Goal: Obtain resource: Download file/media

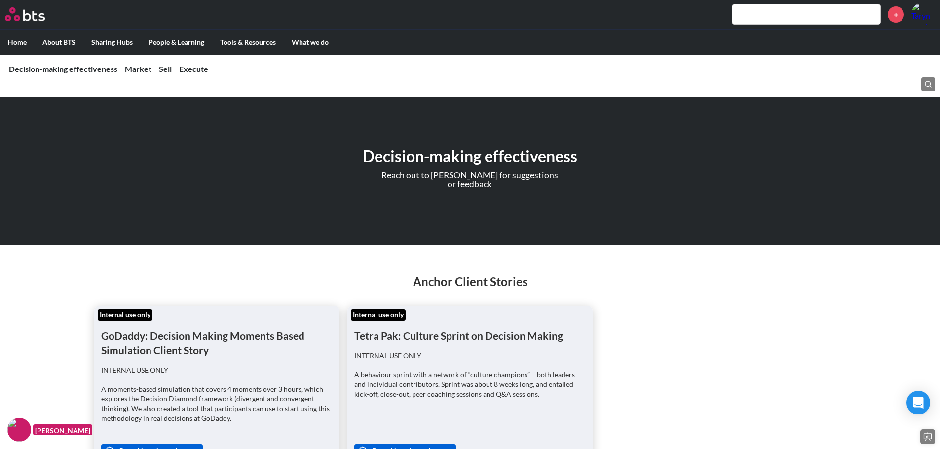
click at [675, 312] on ul "Internal use only GoDaddy: Decision Making Moments Based Simulation Client Stor…" at bounding box center [470, 406] width 752 height 201
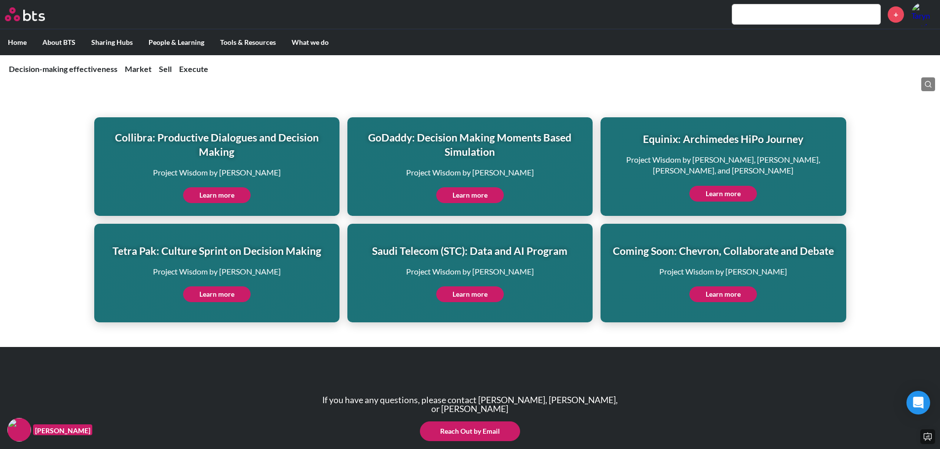
scroll to position [2359, 0]
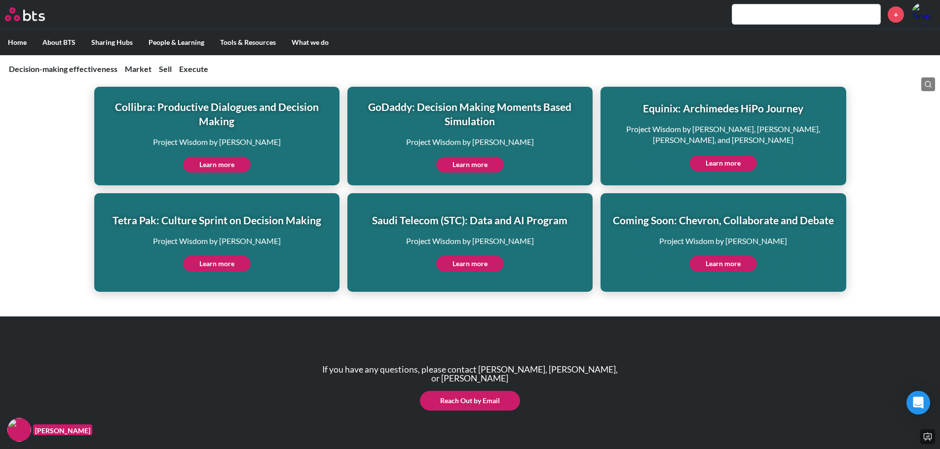
click at [17, 43] on label "Home" at bounding box center [17, 43] width 35 height 26
click at [0, 0] on input "Home" at bounding box center [0, 0] width 0 height 0
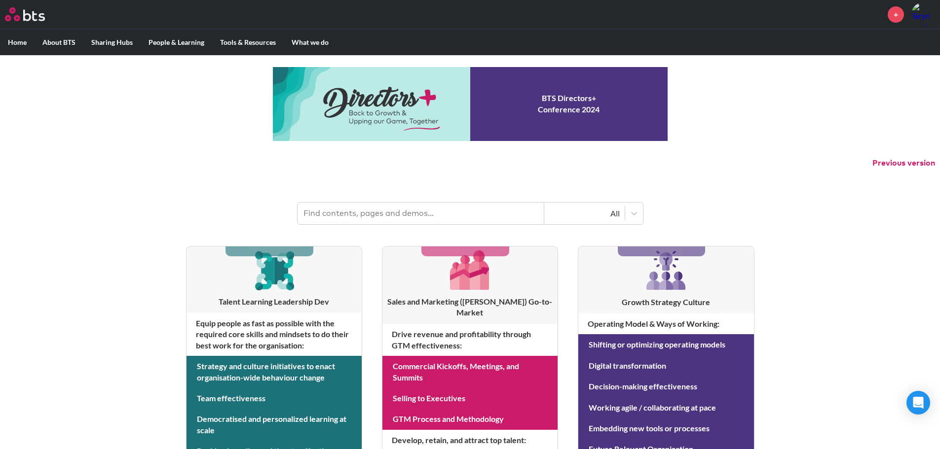
click at [897, 248] on div "MENU + Home About BTS Who we are How we work: Policies, Toolkits and Guidance I…" at bounding box center [470, 422] width 940 height 845
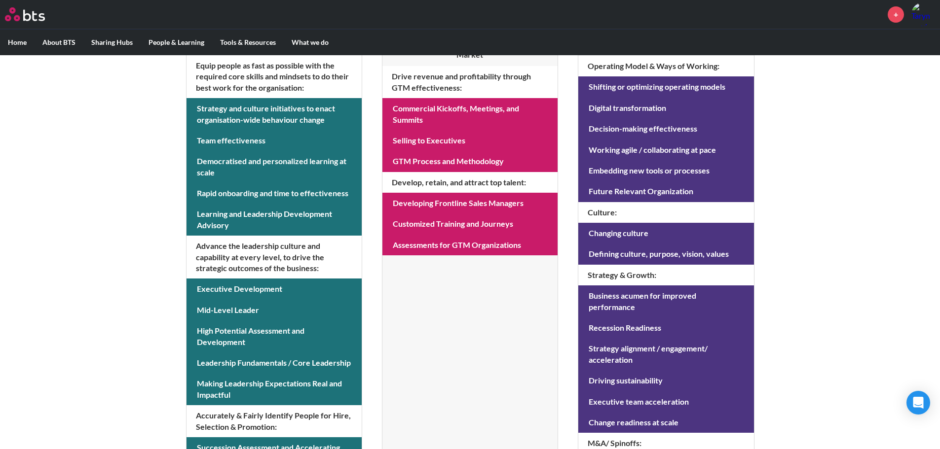
scroll to position [257, 0]
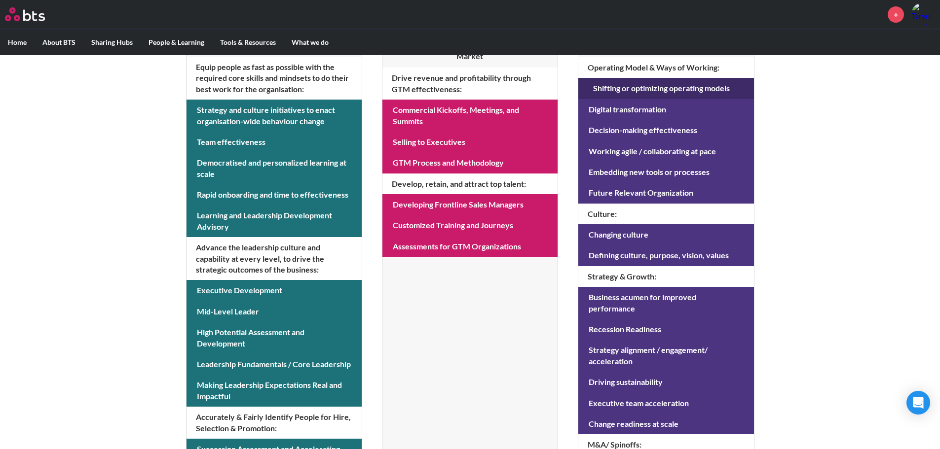
click at [678, 91] on link at bounding box center [665, 88] width 175 height 21
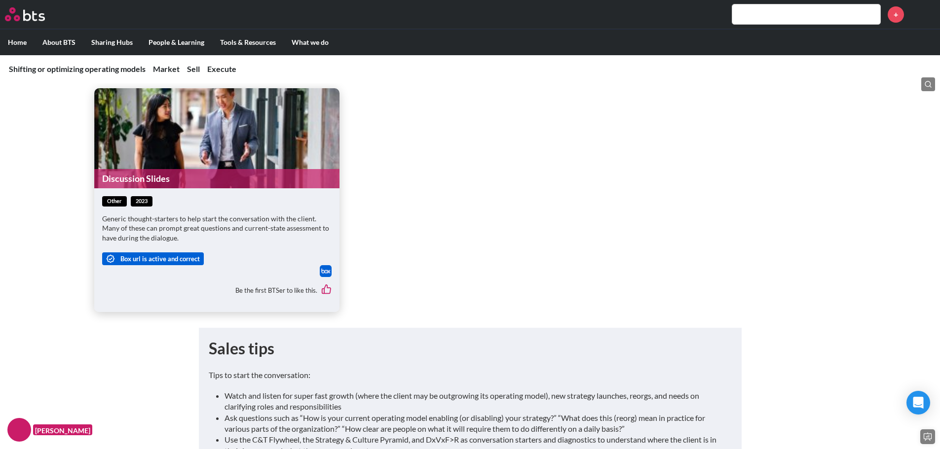
scroll to position [1598, 0]
click at [159, 169] on link "Discussion Slides" at bounding box center [216, 178] width 245 height 19
click at [627, 120] on ul "Discussion Slides other 2023 Generic thought-starters to help start the convers…" at bounding box center [470, 200] width 752 height 224
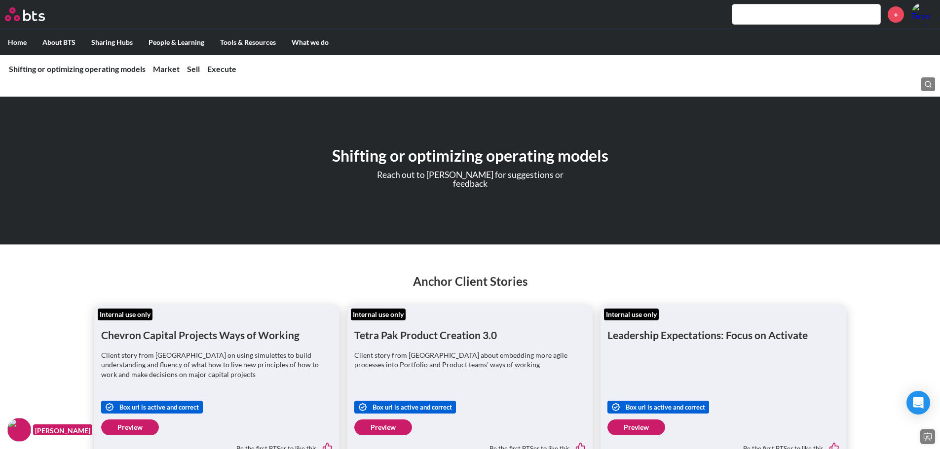
scroll to position [0, 0]
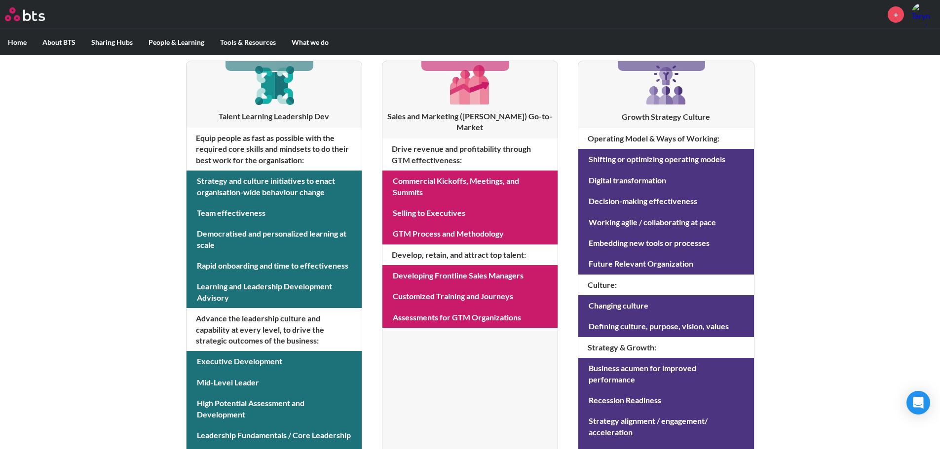
scroll to position [197, 0]
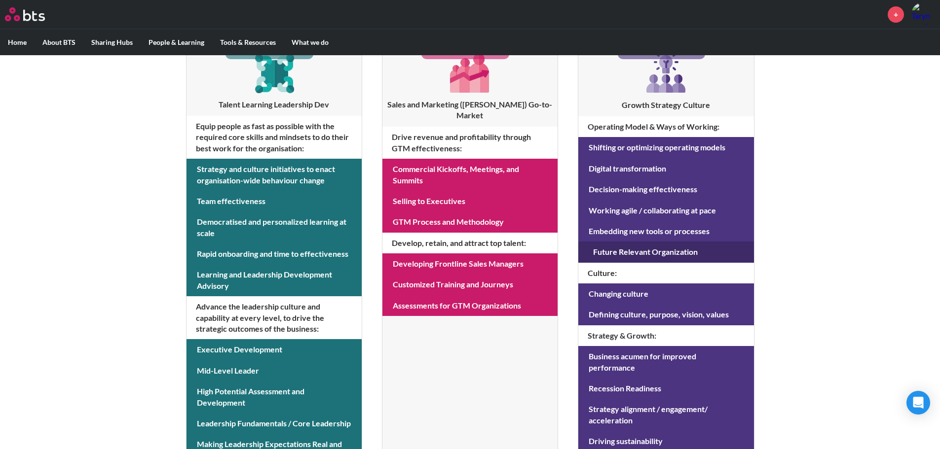
click at [680, 252] on link at bounding box center [665, 252] width 175 height 21
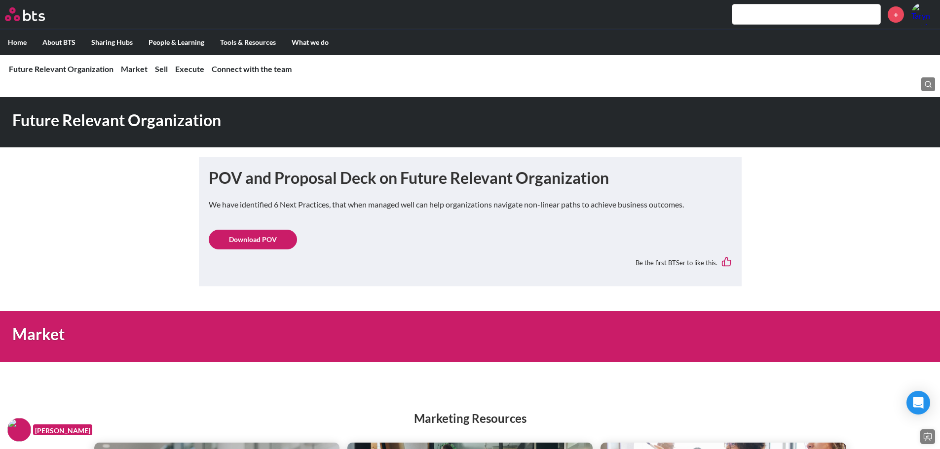
click at [269, 236] on link "Download POV" at bounding box center [253, 240] width 88 height 20
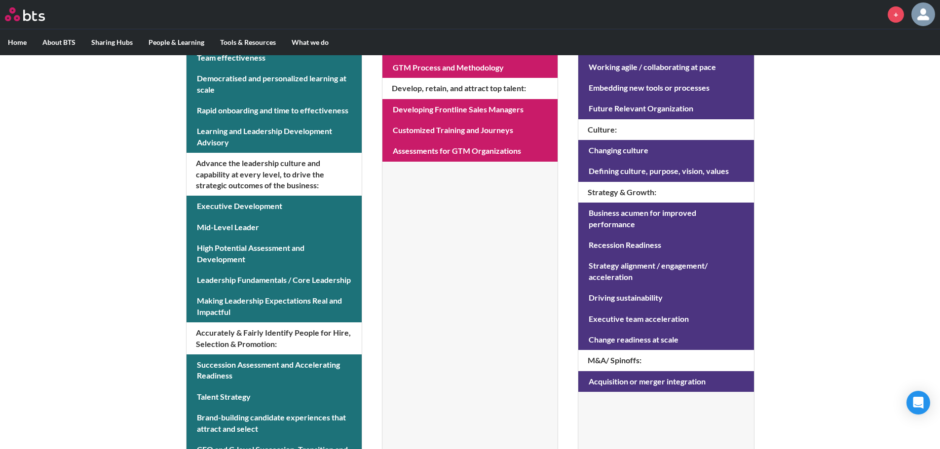
scroll to position [355, 0]
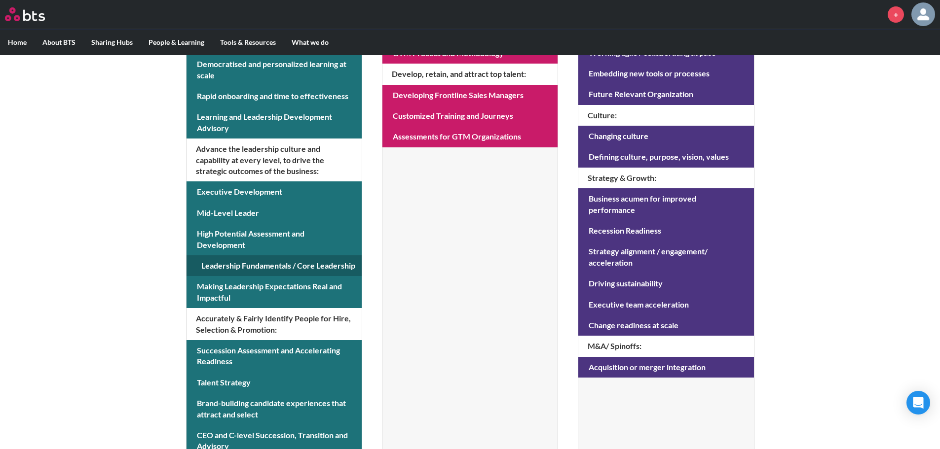
click at [239, 275] on link at bounding box center [273, 266] width 175 height 21
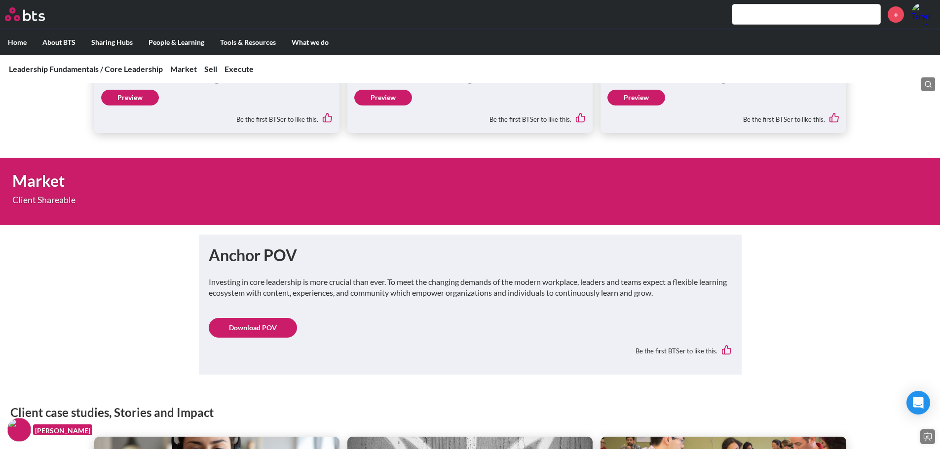
scroll to position [375, 0]
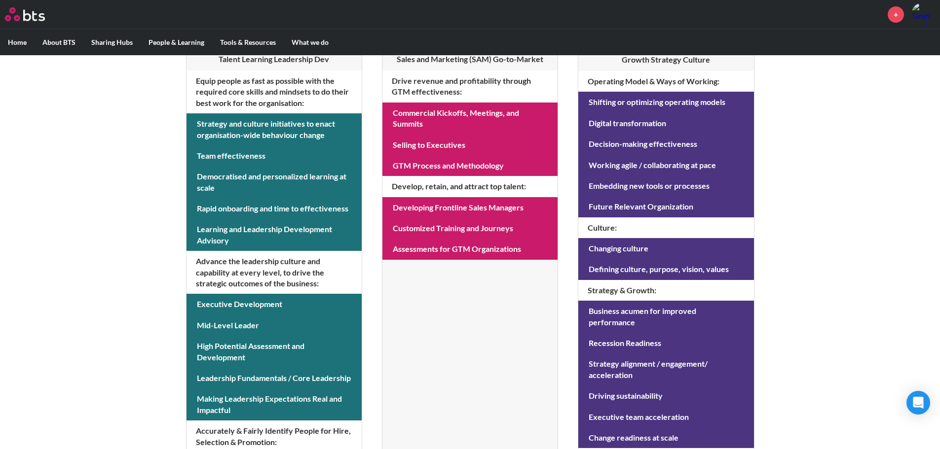
scroll to position [237, 0]
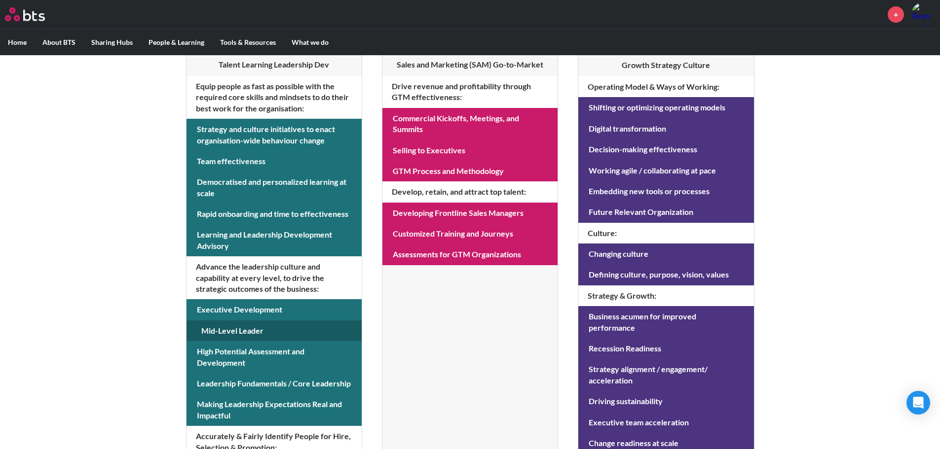
click at [246, 329] on link at bounding box center [273, 331] width 175 height 21
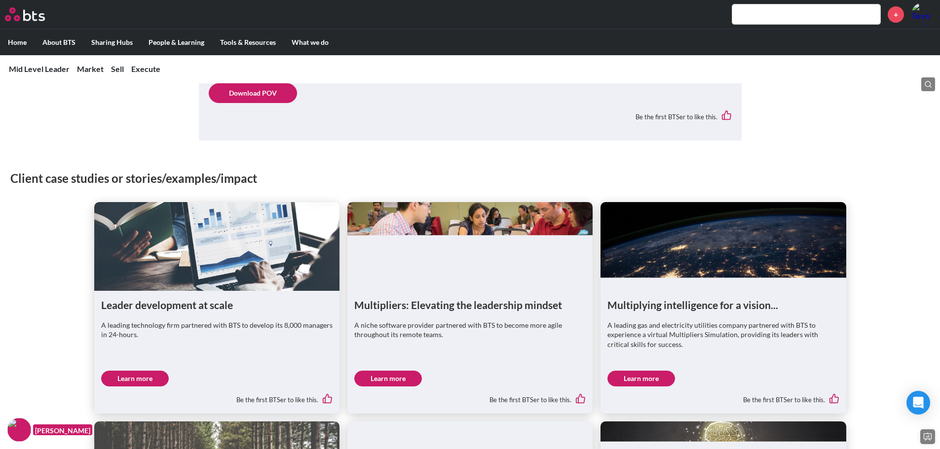
scroll to position [395, 0]
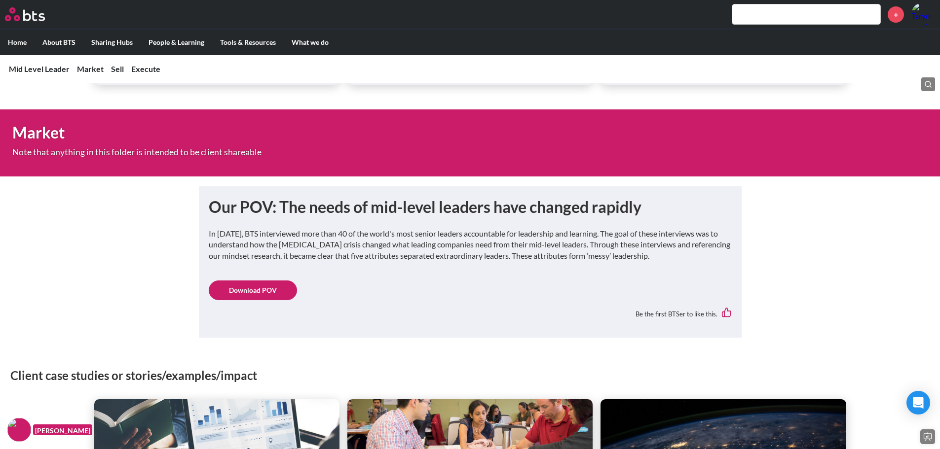
click at [285, 281] on link "Download POV" at bounding box center [253, 291] width 88 height 20
